Goal: Find specific page/section: Find specific page/section

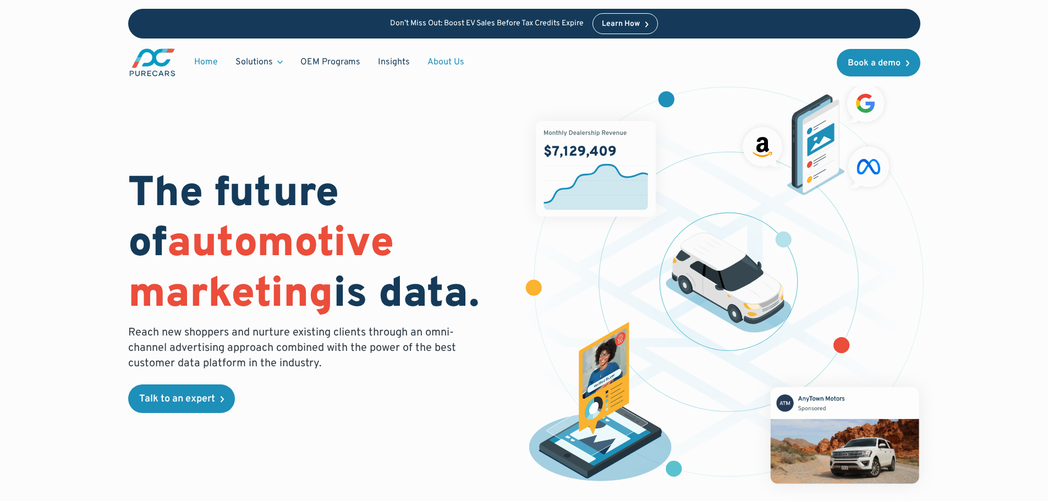
click at [447, 59] on link "About Us" at bounding box center [446, 62] width 54 height 21
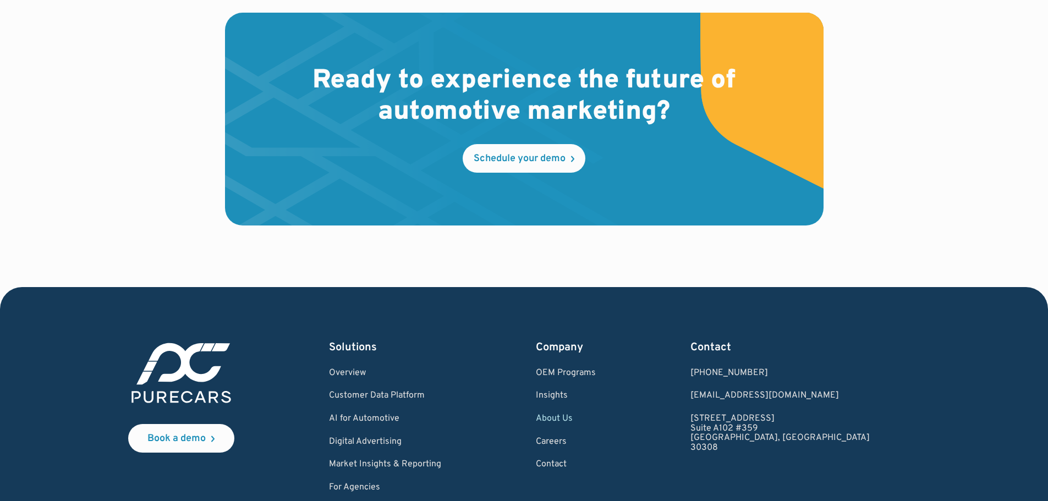
scroll to position [3250, 0]
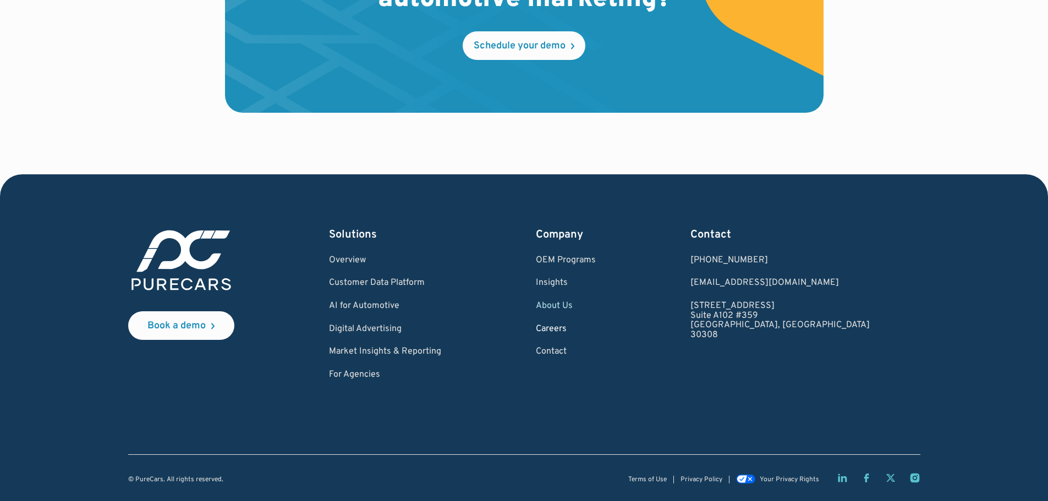
click at [596, 329] on link "Careers" at bounding box center [566, 330] width 60 height 10
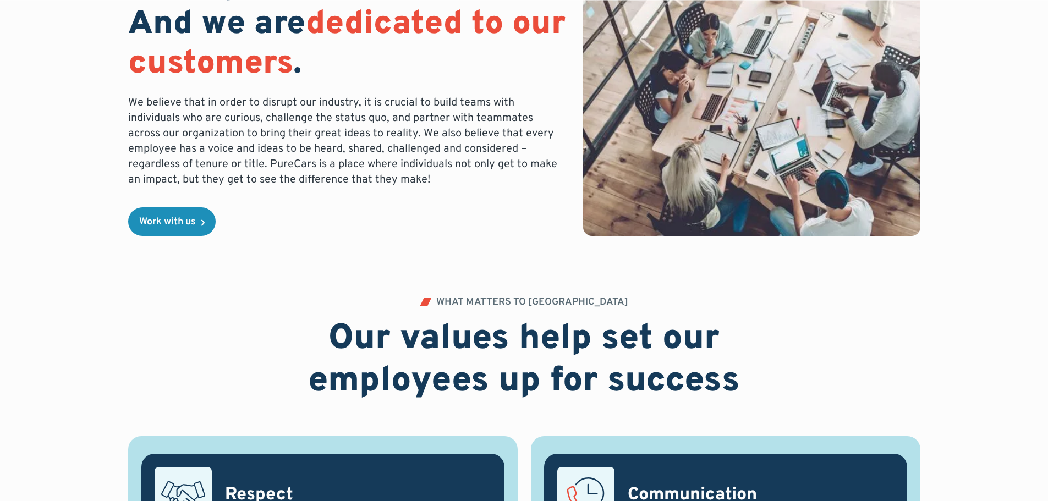
scroll to position [220, 0]
click at [174, 222] on div "Work with us" at bounding box center [167, 222] width 57 height 10
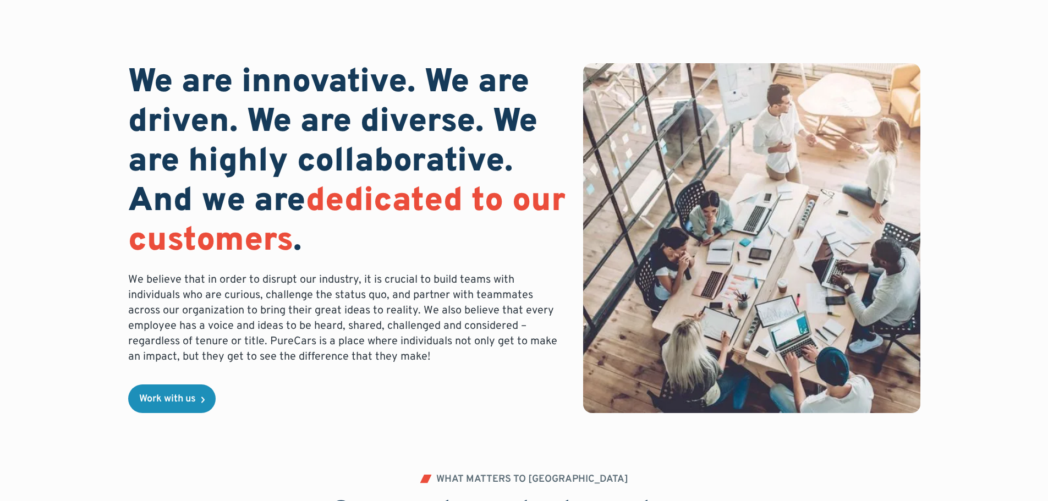
scroll to position [0, 0]
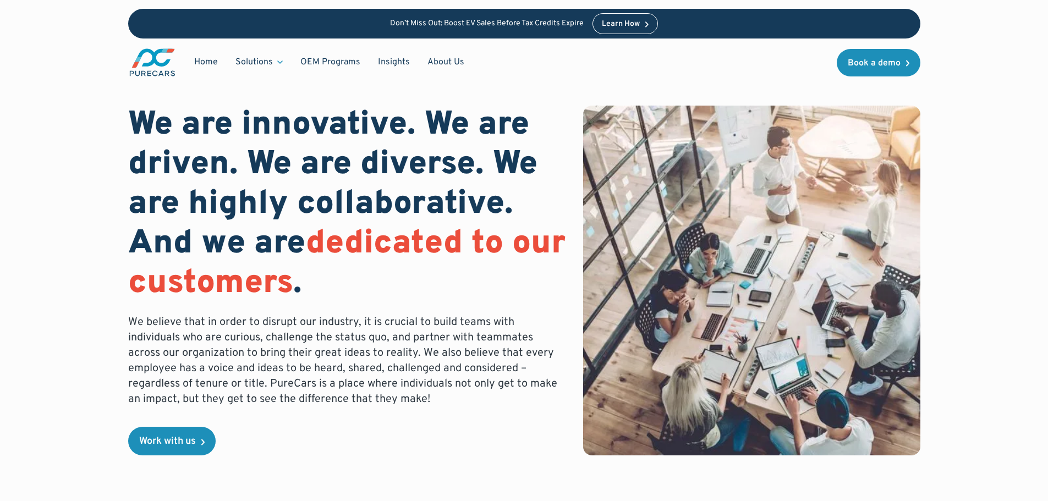
click at [156, 57] on img "main" at bounding box center [152, 62] width 48 height 30
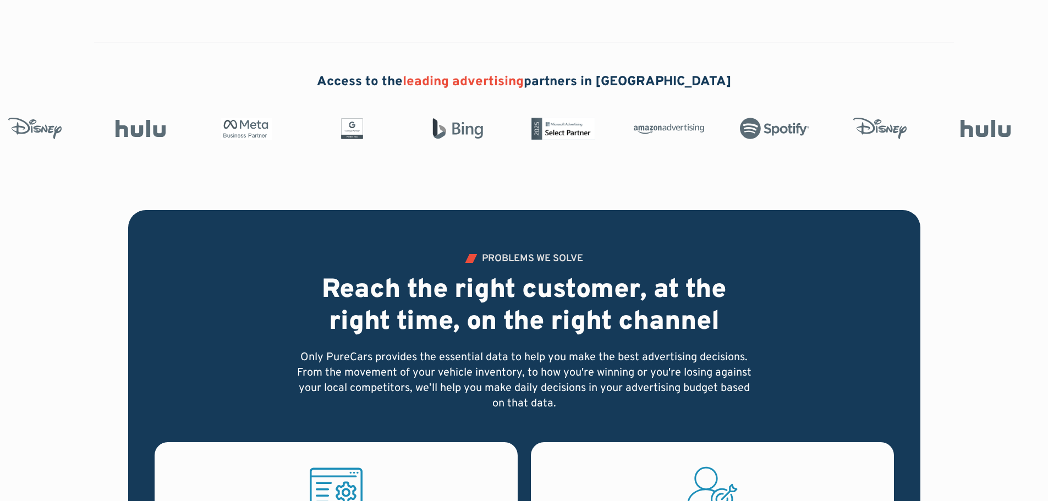
scroll to position [715, 0]
